Goal: Information Seeking & Learning: Learn about a topic

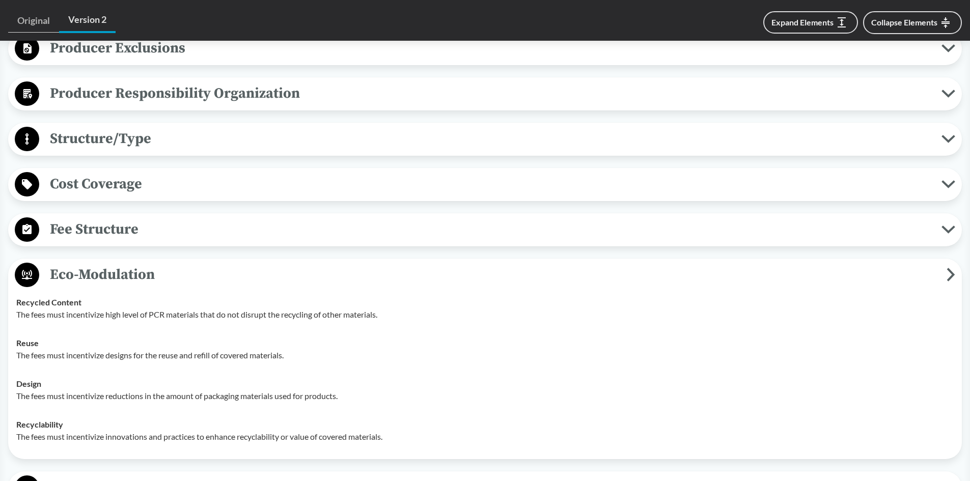
scroll to position [654, 0]
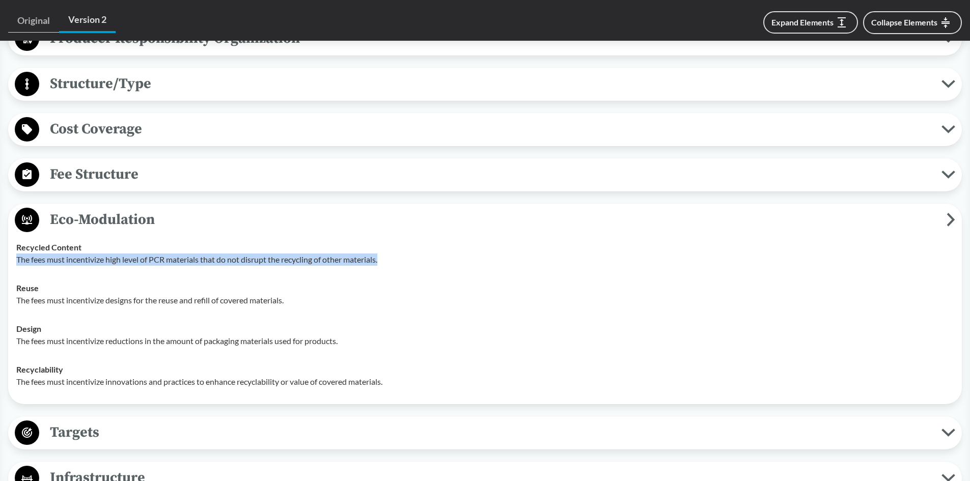
drag, startPoint x: 18, startPoint y: 259, endPoint x: 422, endPoint y: 258, distance: 404.1
click at [422, 258] on p "The fees must incentivize high level of PCR materials that do not disrupt the r…" at bounding box center [484, 259] width 937 height 12
copy p "The fees must incentivize high level of PCR materials that do not disrupt the r…"
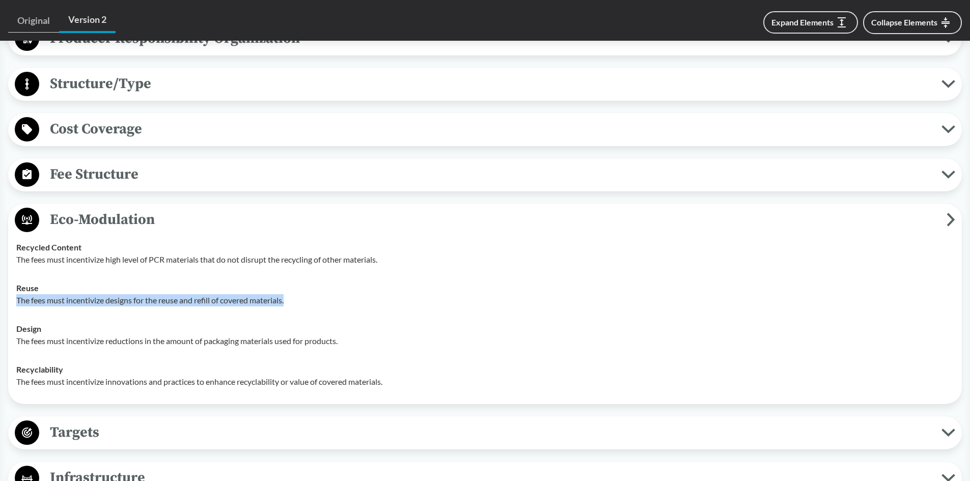
drag, startPoint x: 18, startPoint y: 300, endPoint x: 317, endPoint y: 306, distance: 299.4
click at [317, 306] on p "The fees must incentivize designs for the reuse and refill of covered materials." at bounding box center [484, 300] width 937 height 12
copy p "The fees must incentivize designs for the reuse and refill of covered materials."
click at [62, 340] on p "The fees must incentivize reductions in the amount of packaging materials used …" at bounding box center [484, 341] width 937 height 12
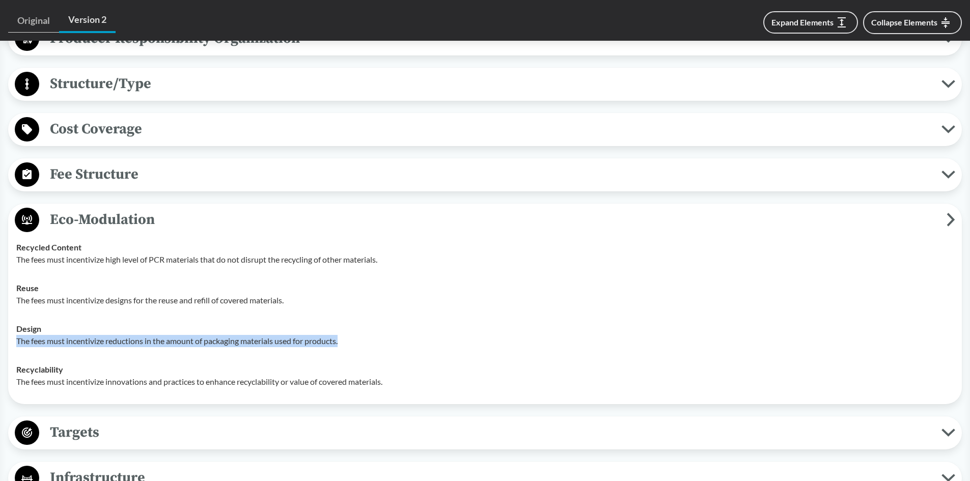
drag, startPoint x: 16, startPoint y: 342, endPoint x: 346, endPoint y: 343, distance: 329.8
click at [346, 343] on p "The fees must incentivize reductions in the amount of packaging materials used …" at bounding box center [484, 341] width 937 height 12
copy p "The fees must incentivize reductions in the amount of packaging materials used …"
click at [46, 375] on div "Recyclability The fees must incentivize innovations and practices to enhance re…" at bounding box center [484, 375] width 937 height 24
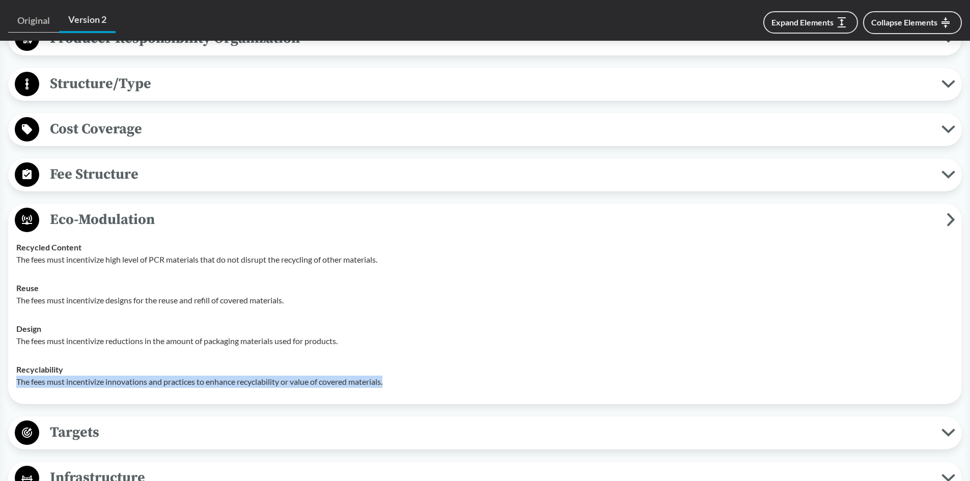
drag, startPoint x: 12, startPoint y: 382, endPoint x: 431, endPoint y: 382, distance: 418.9
click at [431, 382] on td "Recyclability The fees must incentivize innovations and practices to enhance re…" at bounding box center [485, 375] width 946 height 41
copy p "The fees must incentivize innovations and practices to enhance recyclability or…"
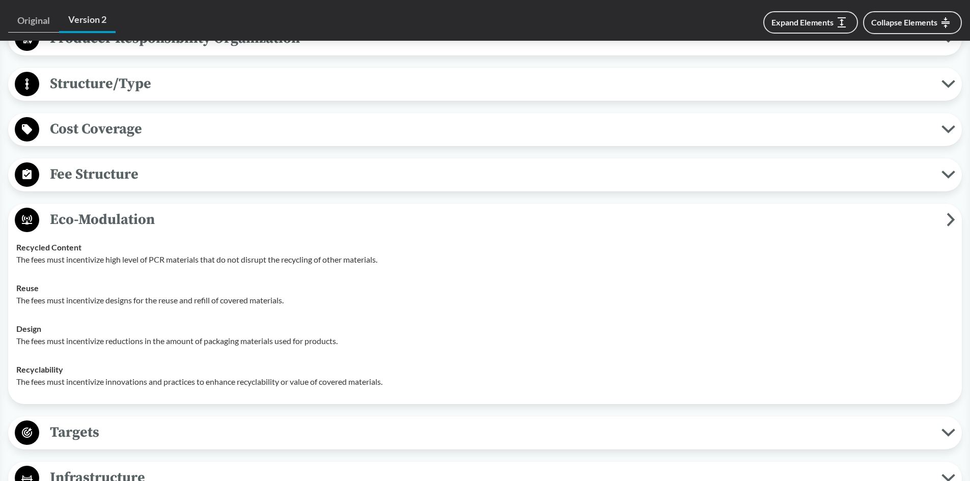
click at [246, 199] on div "Covered Products All Packaging Types Packaging means any material that is inten…" at bounding box center [484, 326] width 953 height 971
click at [462, 252] on div "Recycled Content The fees must incentivize high level of PCR materials that do …" at bounding box center [484, 253] width 937 height 24
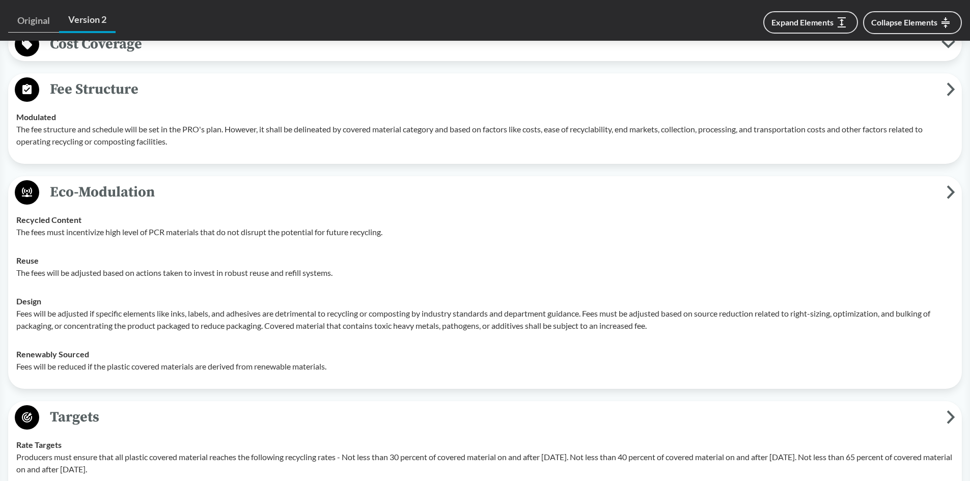
scroll to position [1426, 0]
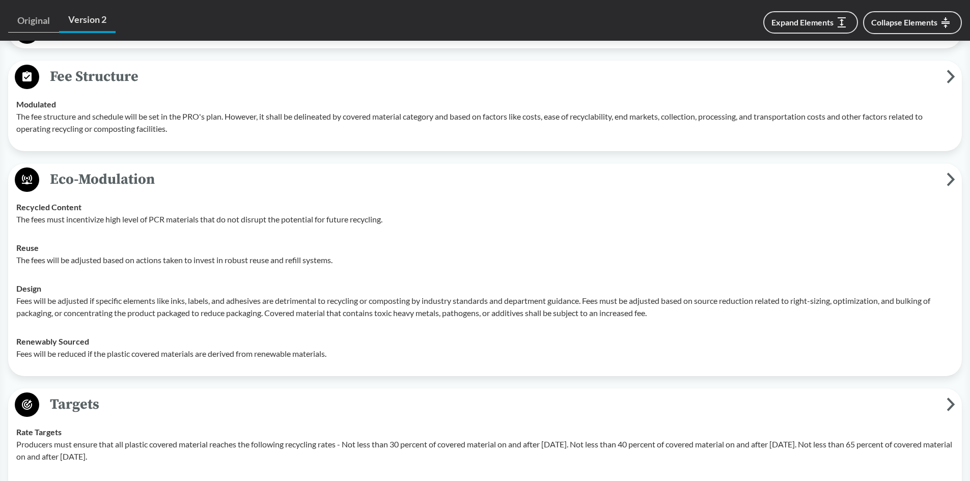
click at [15, 271] on td "Reuse The fees will be adjusted based on actions taken to invest in robust reus…" at bounding box center [485, 254] width 946 height 41
drag, startPoint x: 17, startPoint y: 272, endPoint x: 349, endPoint y: 272, distance: 331.4
click at [349, 266] on p "The fees will be adjusted based on actions taken to invest in robust reuse and …" at bounding box center [484, 260] width 937 height 12
copy p "The fees will be adjusted based on actions taken to invest in robust reuse and …"
click at [158, 297] on div "Design Fees will be adjusted if specific elements like inks, labels, and adhesi…" at bounding box center [484, 300] width 937 height 37
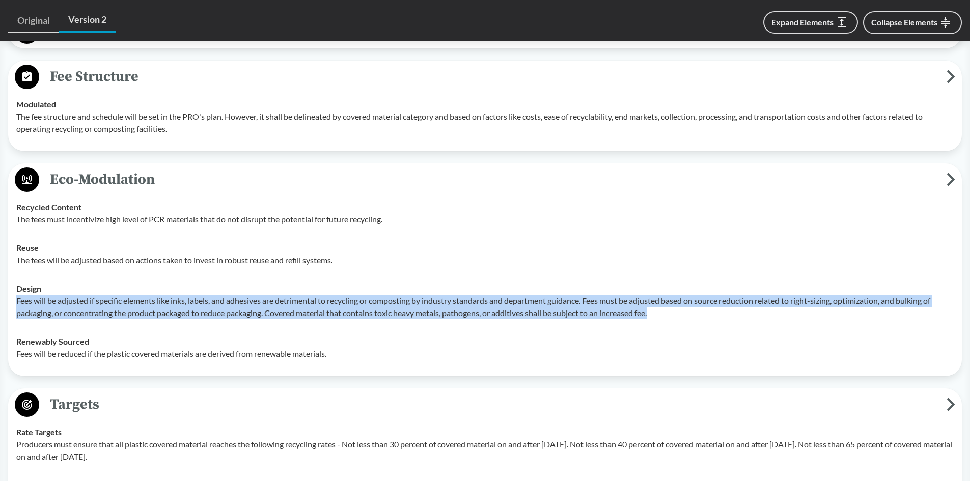
drag, startPoint x: 16, startPoint y: 315, endPoint x: 689, endPoint y: 327, distance: 673.5
click at [689, 327] on td "Design Fees will be adjusted if specific elements like inks, labels, and adhesi…" at bounding box center [485, 300] width 946 height 53
copy p "Fees will be adjusted if specific elements like inks, labels, and adhesives are…"
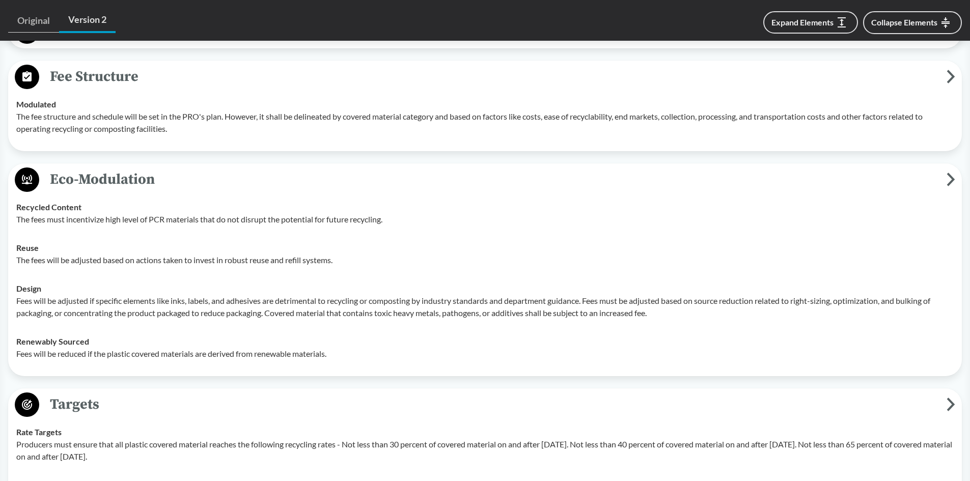
drag, startPoint x: 94, startPoint y: 339, endPoint x: 19, endPoint y: 374, distance: 83.1
click at [94, 339] on td "Renewably Sourced Fees will be reduced if the plastic covered materials are der…" at bounding box center [485, 347] width 946 height 41
drag, startPoint x: 17, startPoint y: 369, endPoint x: 338, endPoint y: 372, distance: 321.7
click at [338, 368] on td "Renewably Sourced Fees will be reduced if the plastic covered materials are der…" at bounding box center [485, 347] width 946 height 41
copy p "Fees will be reduced if the plastic covered materials are derived from renewabl…"
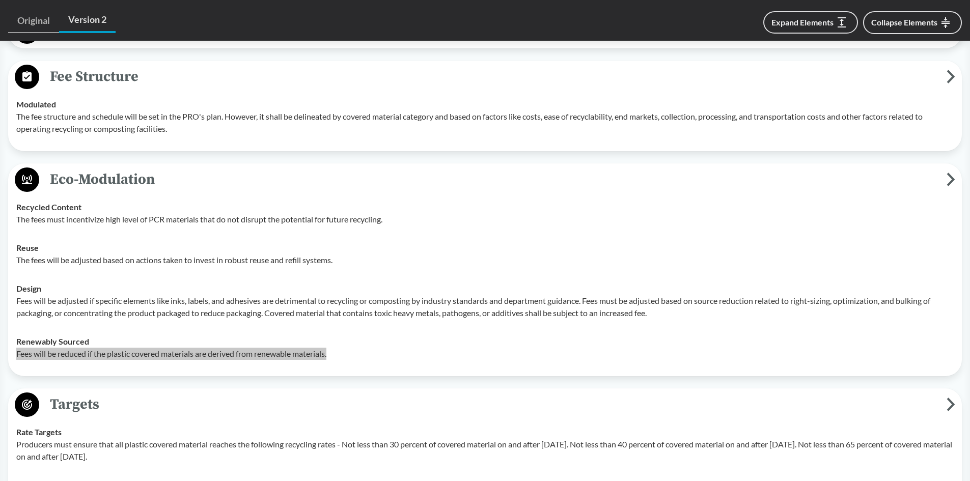
scroll to position [1477, 0]
